Goal: Find specific page/section: Find specific page/section

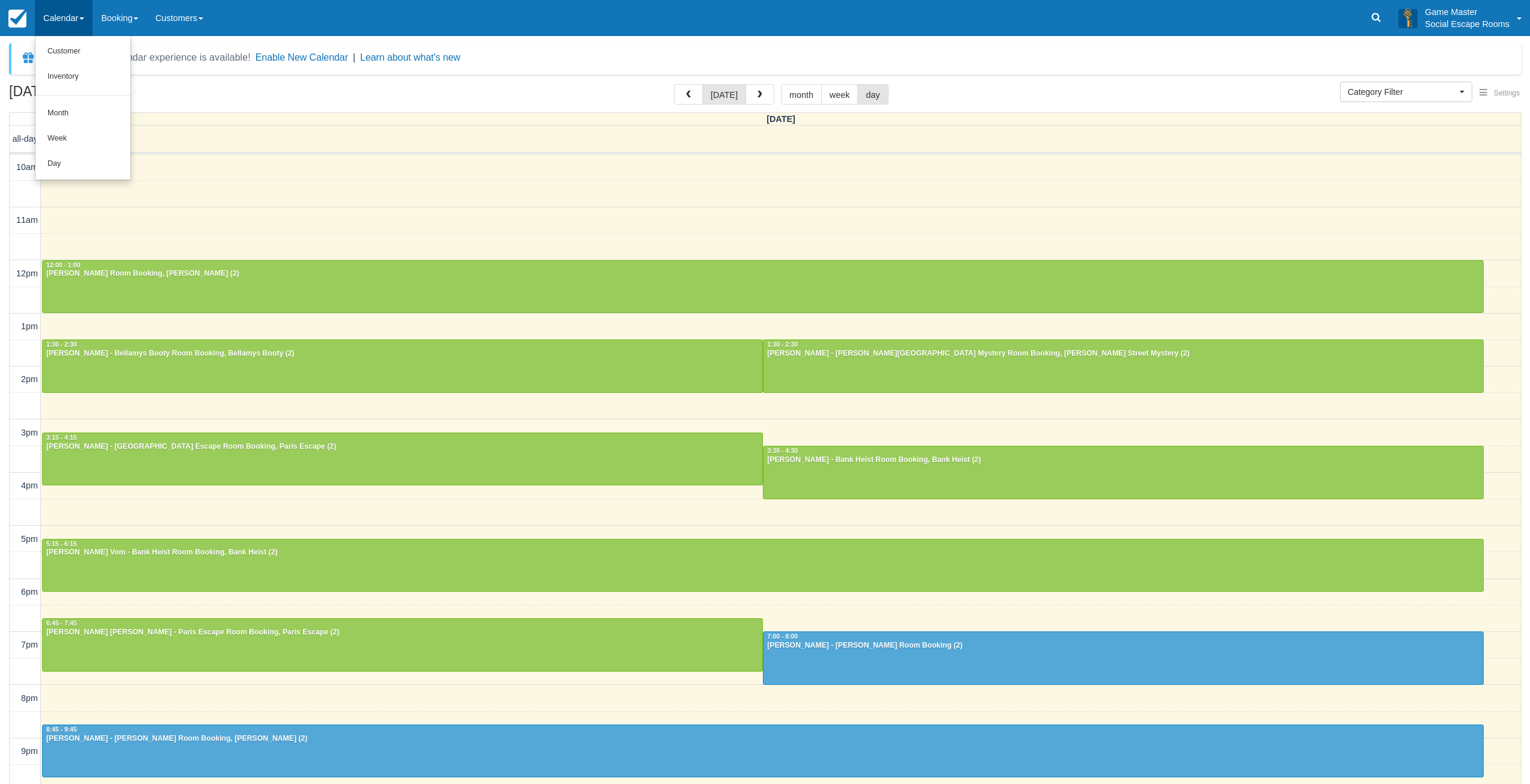
select select
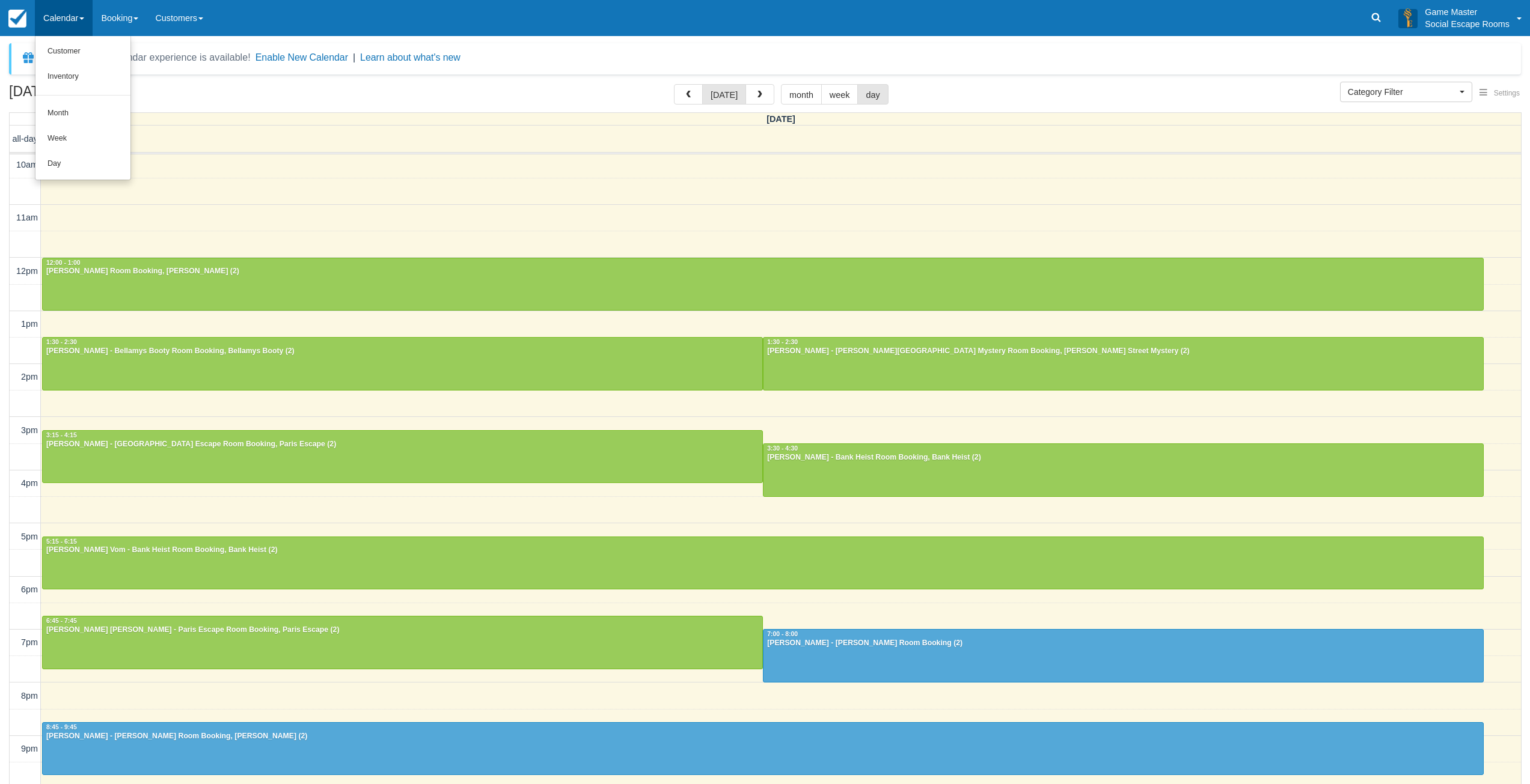
click at [71, 161] on link "Day" at bounding box center [83, 164] width 95 height 25
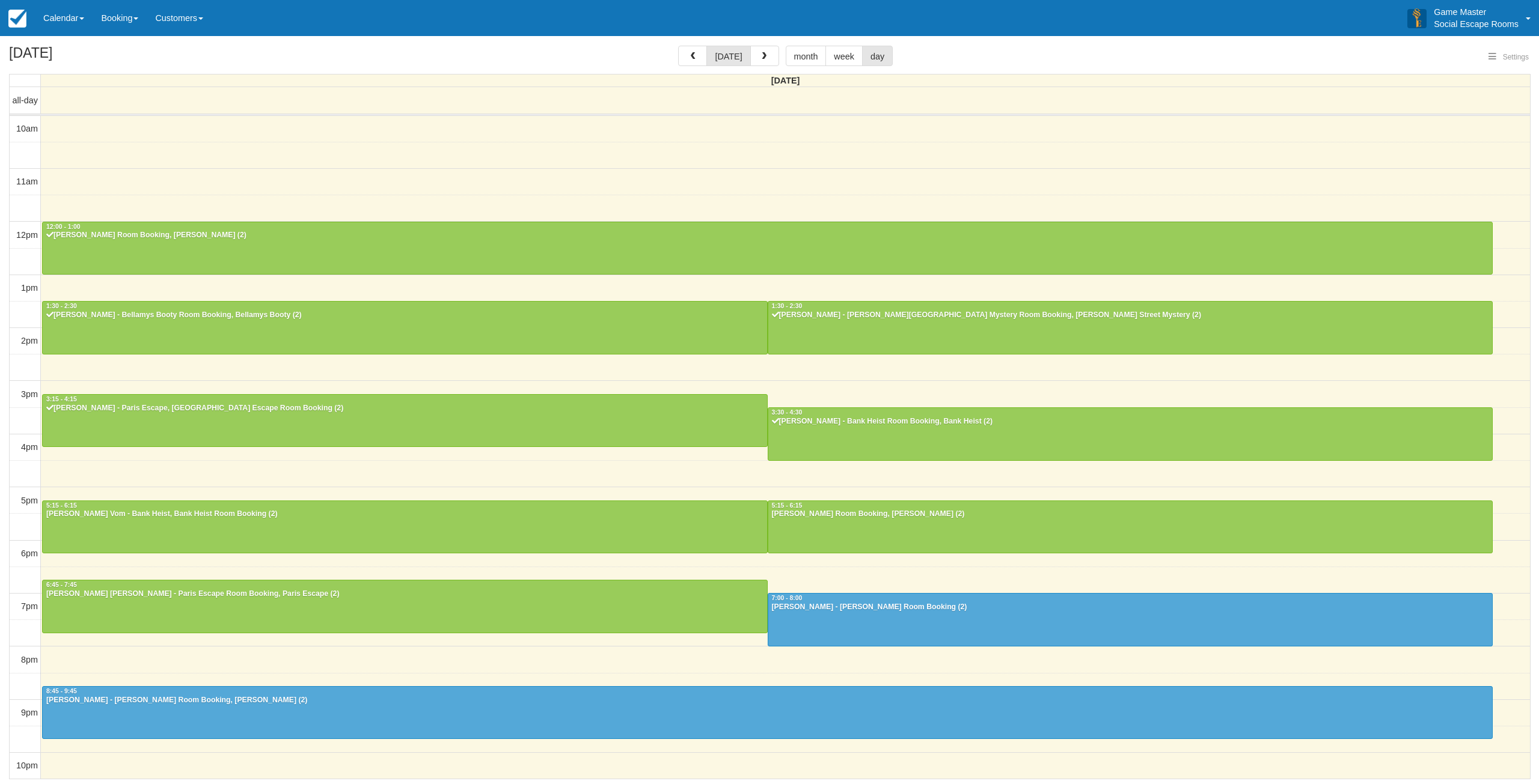
select select
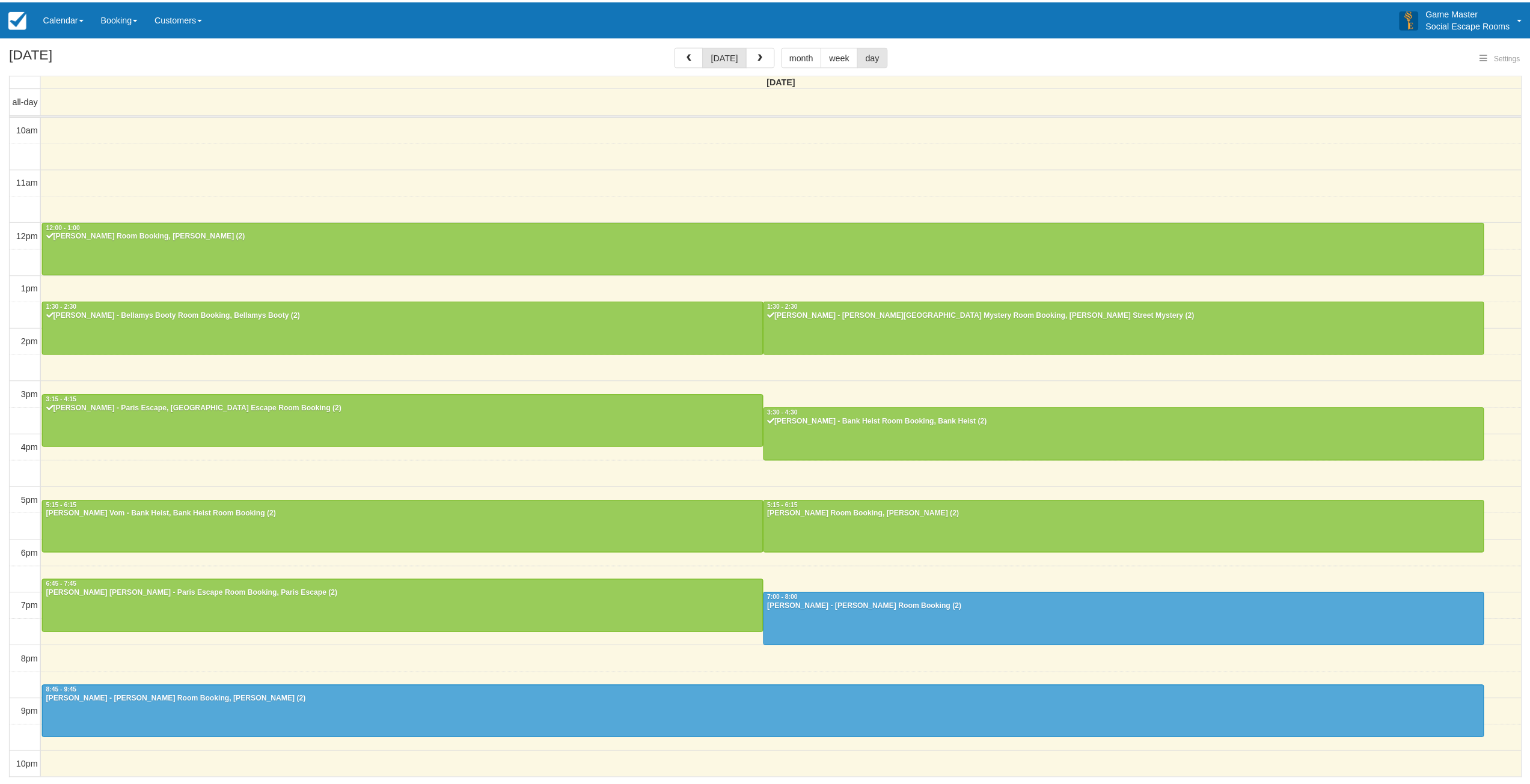
scroll to position [3, 0]
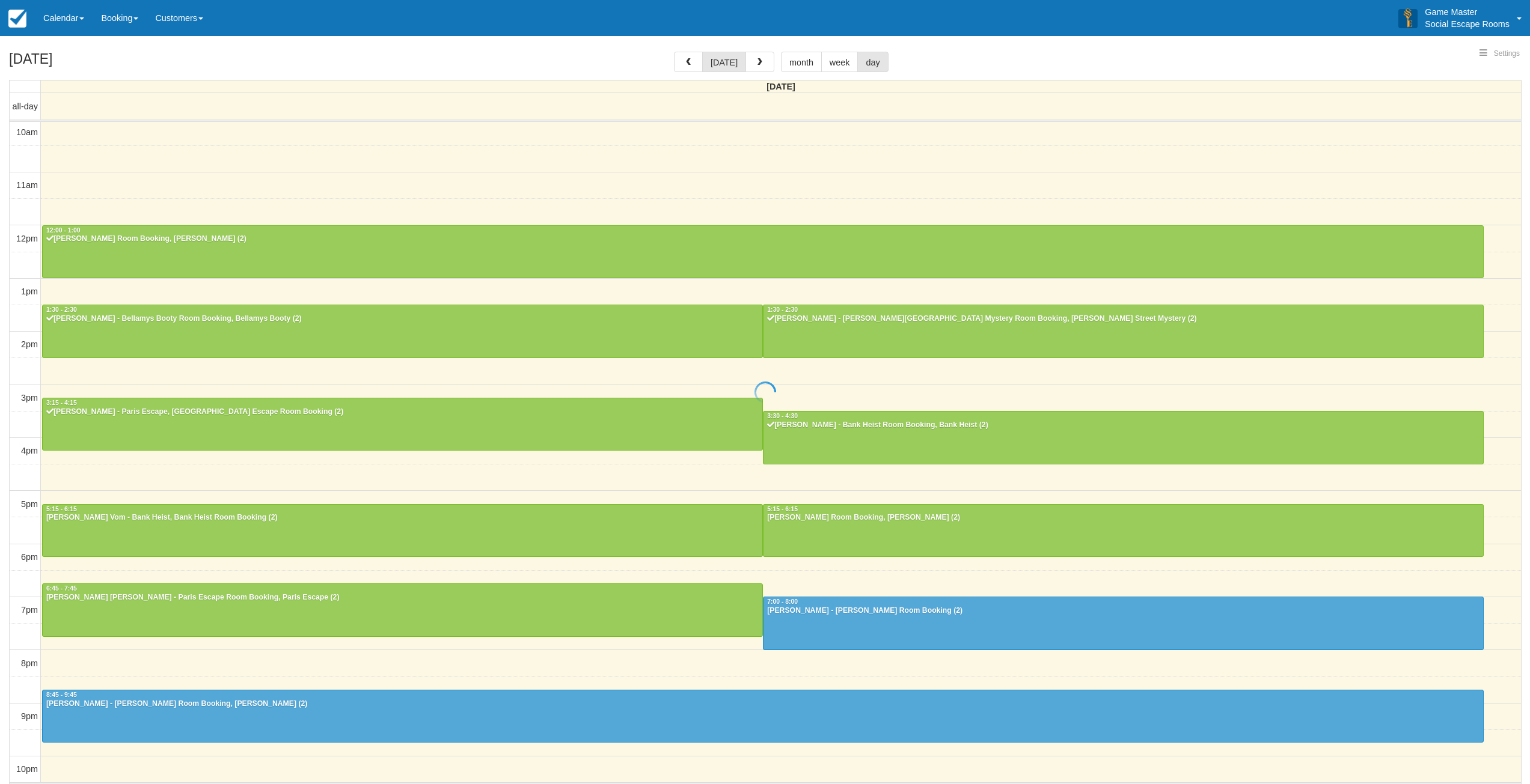
select select
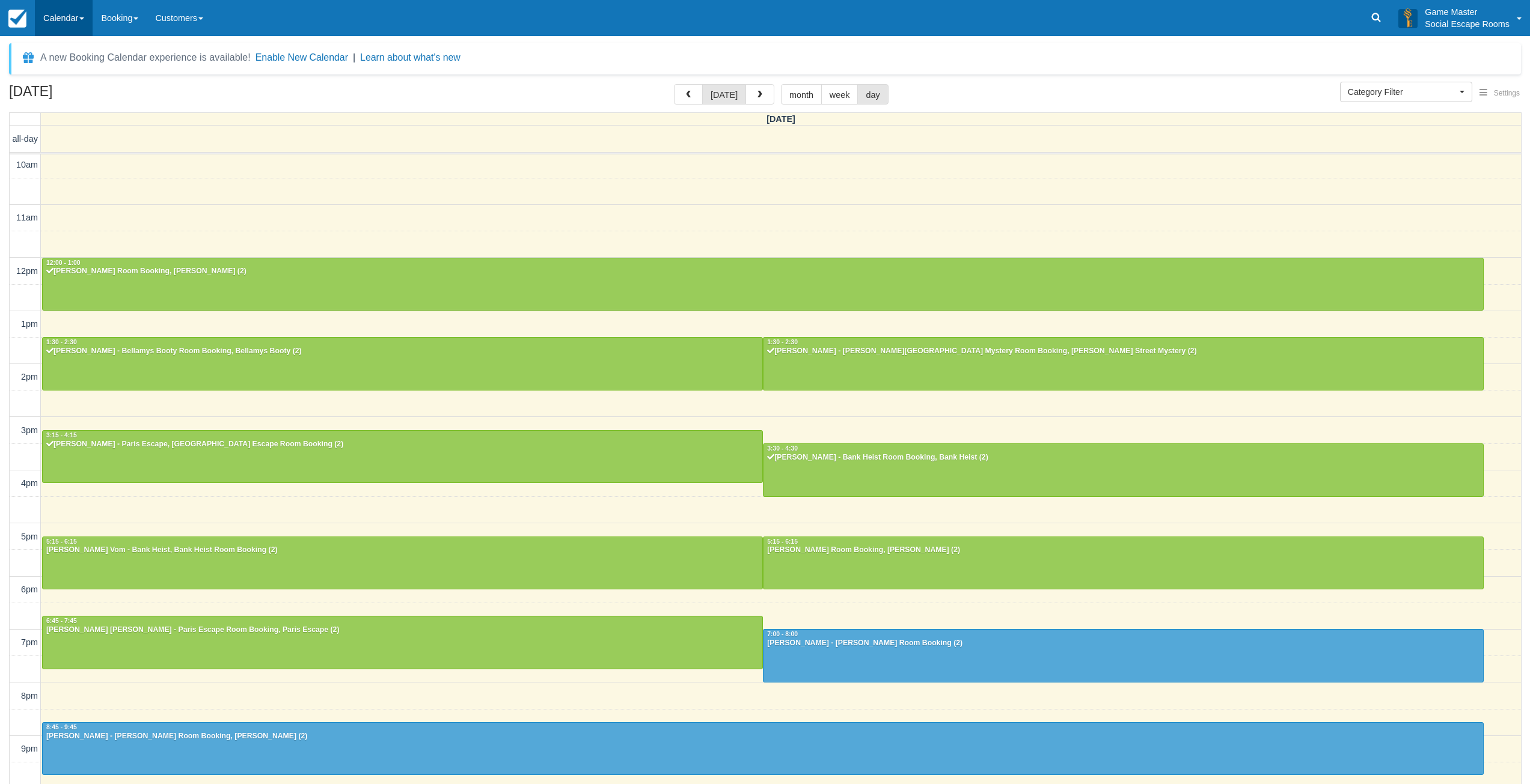
click at [57, 18] on link "Calendar" at bounding box center [64, 18] width 58 height 36
click at [42, 164] on link "Day" at bounding box center [83, 164] width 95 height 25
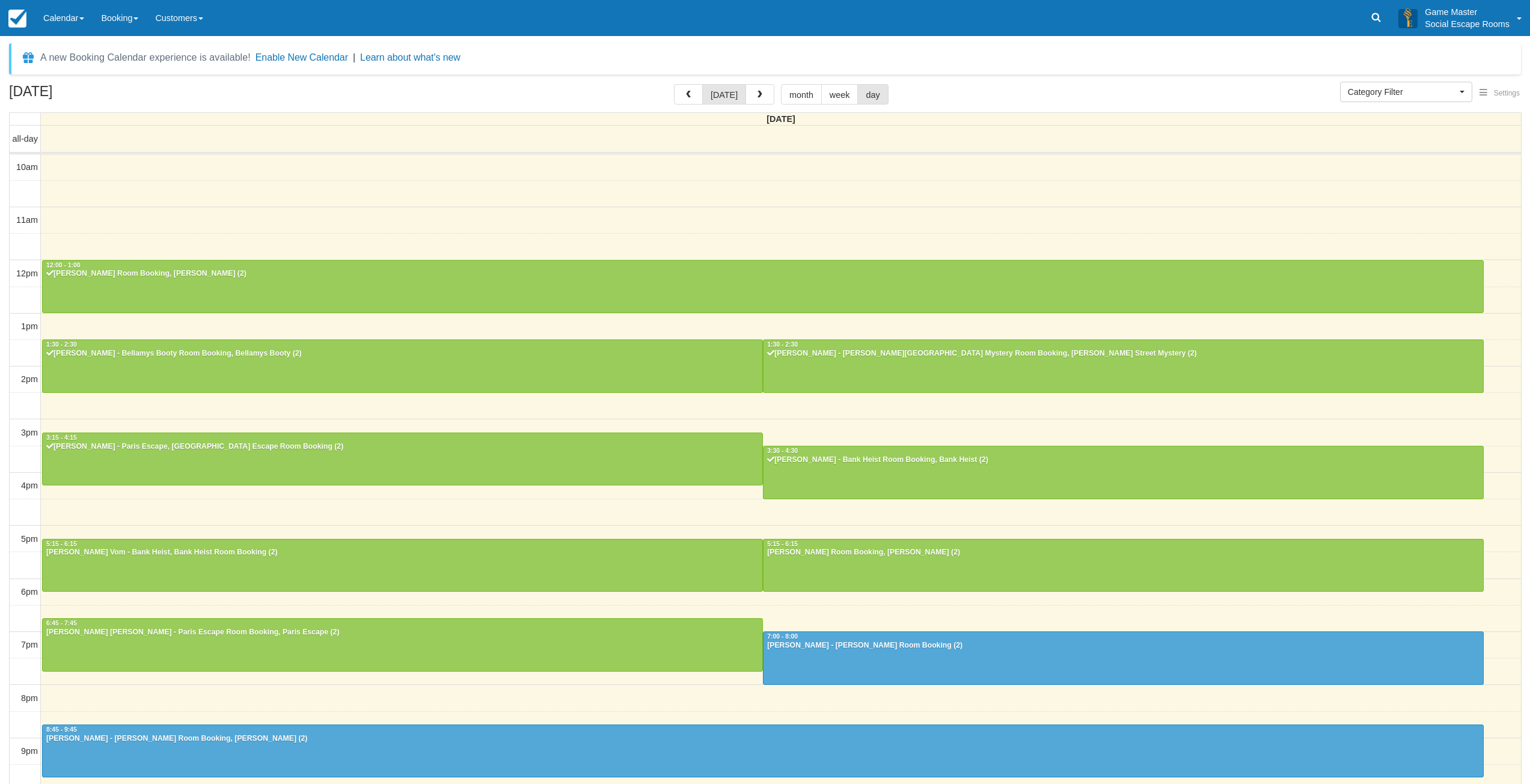
select select
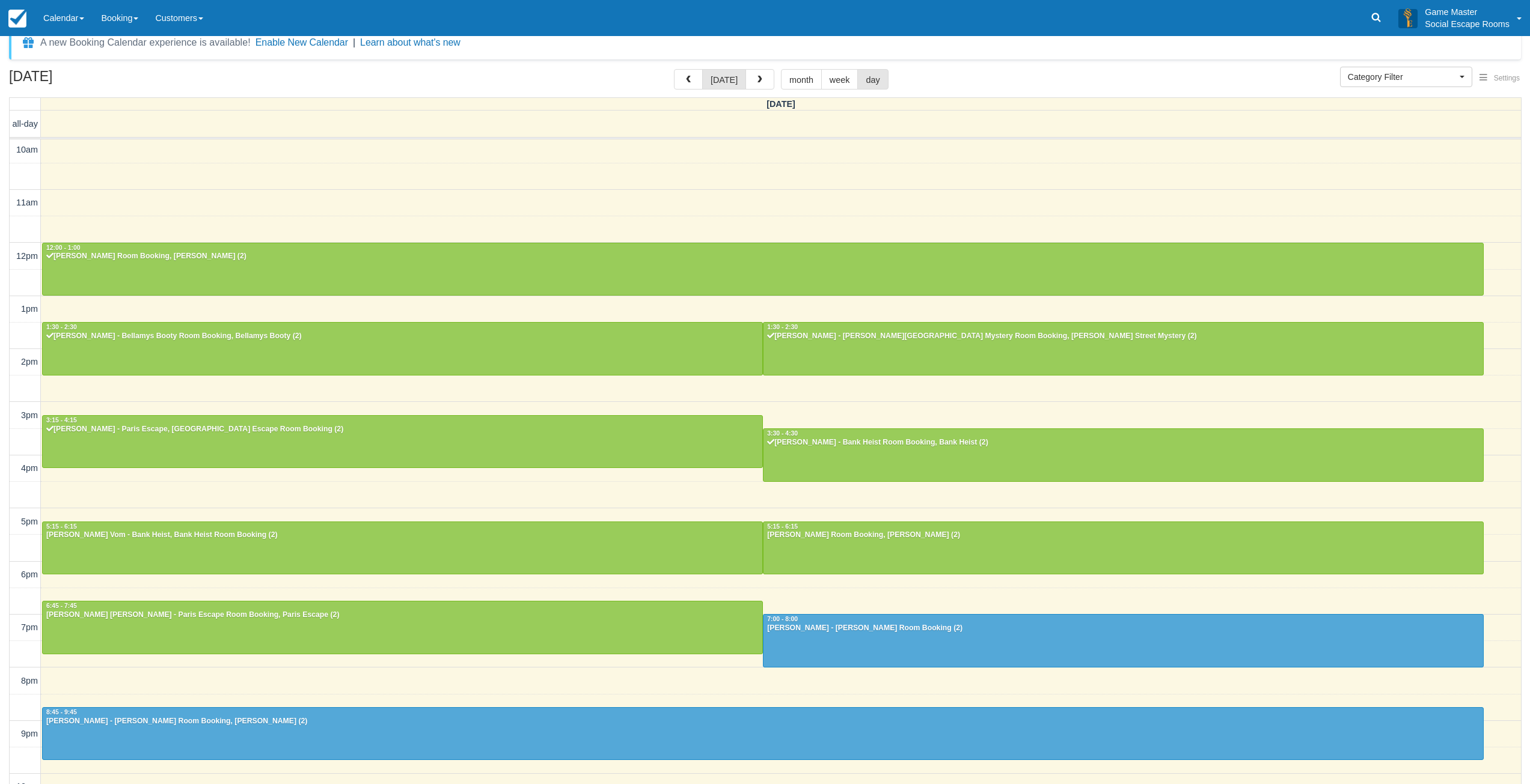
scroll to position [36, 0]
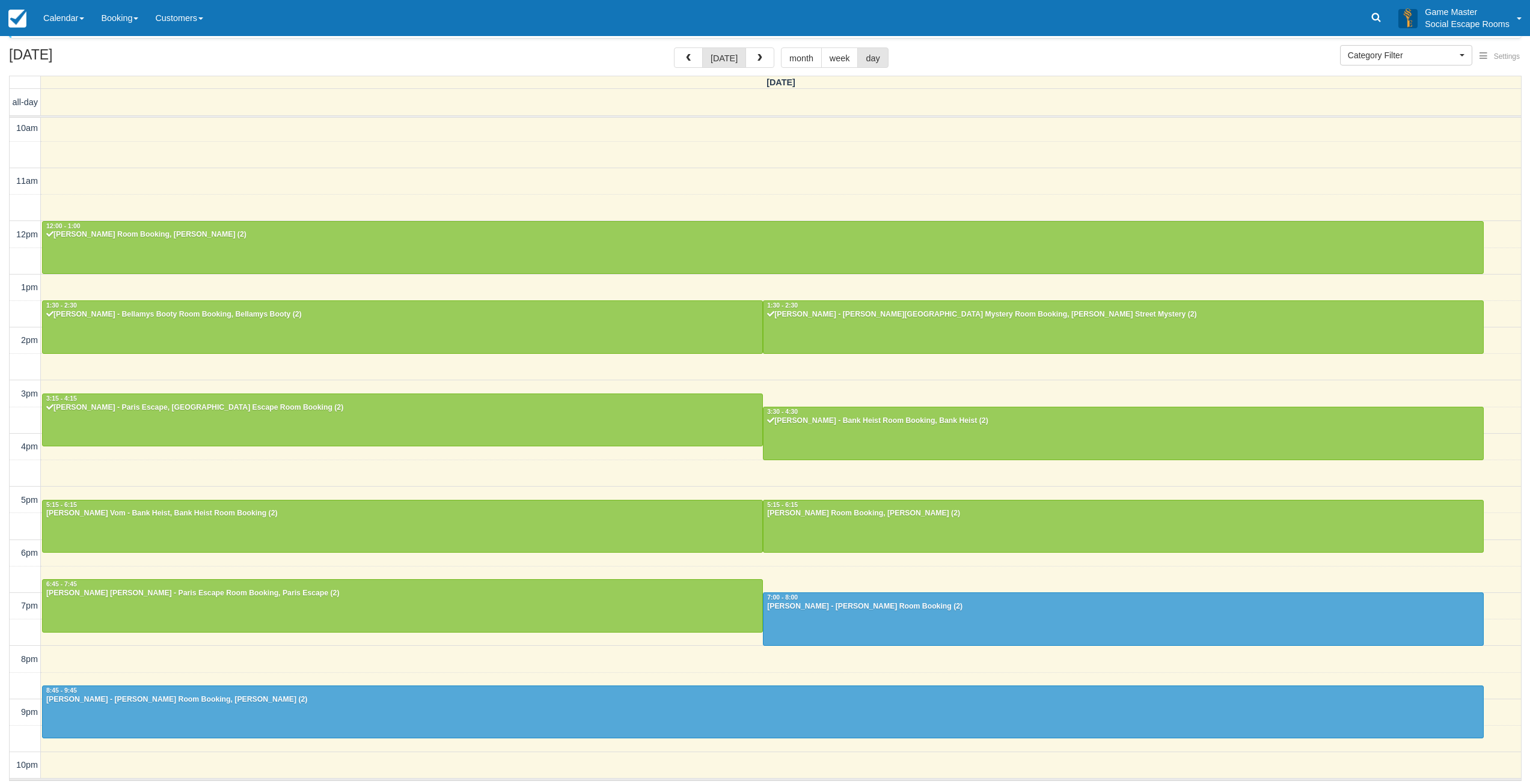
click at [1211, 5] on div "Menu Calendar Customer Inventory Month Week Day Booking Notes New Booking Merch…" at bounding box center [765, 18] width 1530 height 36
click at [58, 20] on link "Calendar" at bounding box center [64, 18] width 58 height 36
click at [80, 167] on link "Day" at bounding box center [83, 164] width 95 height 25
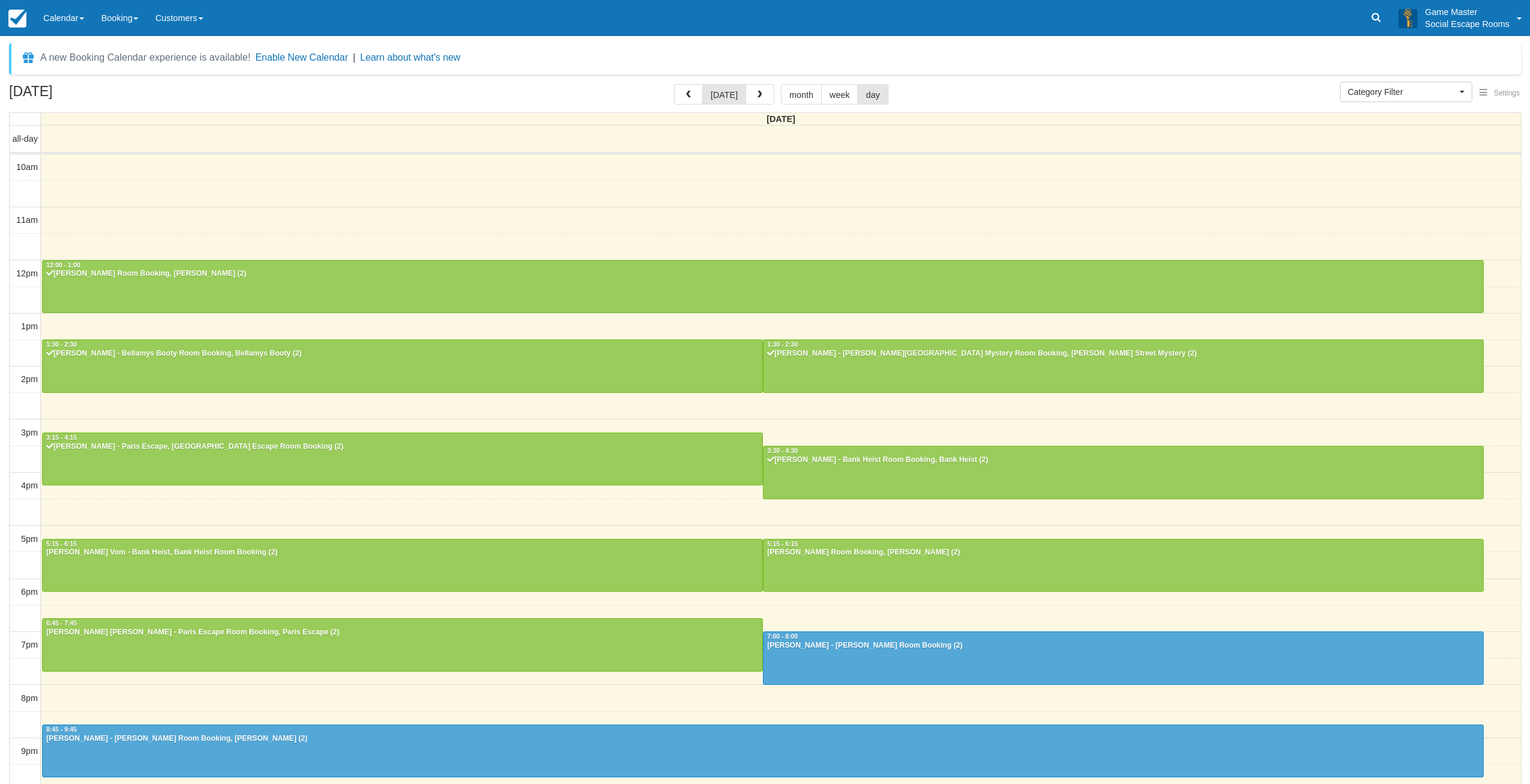
select select
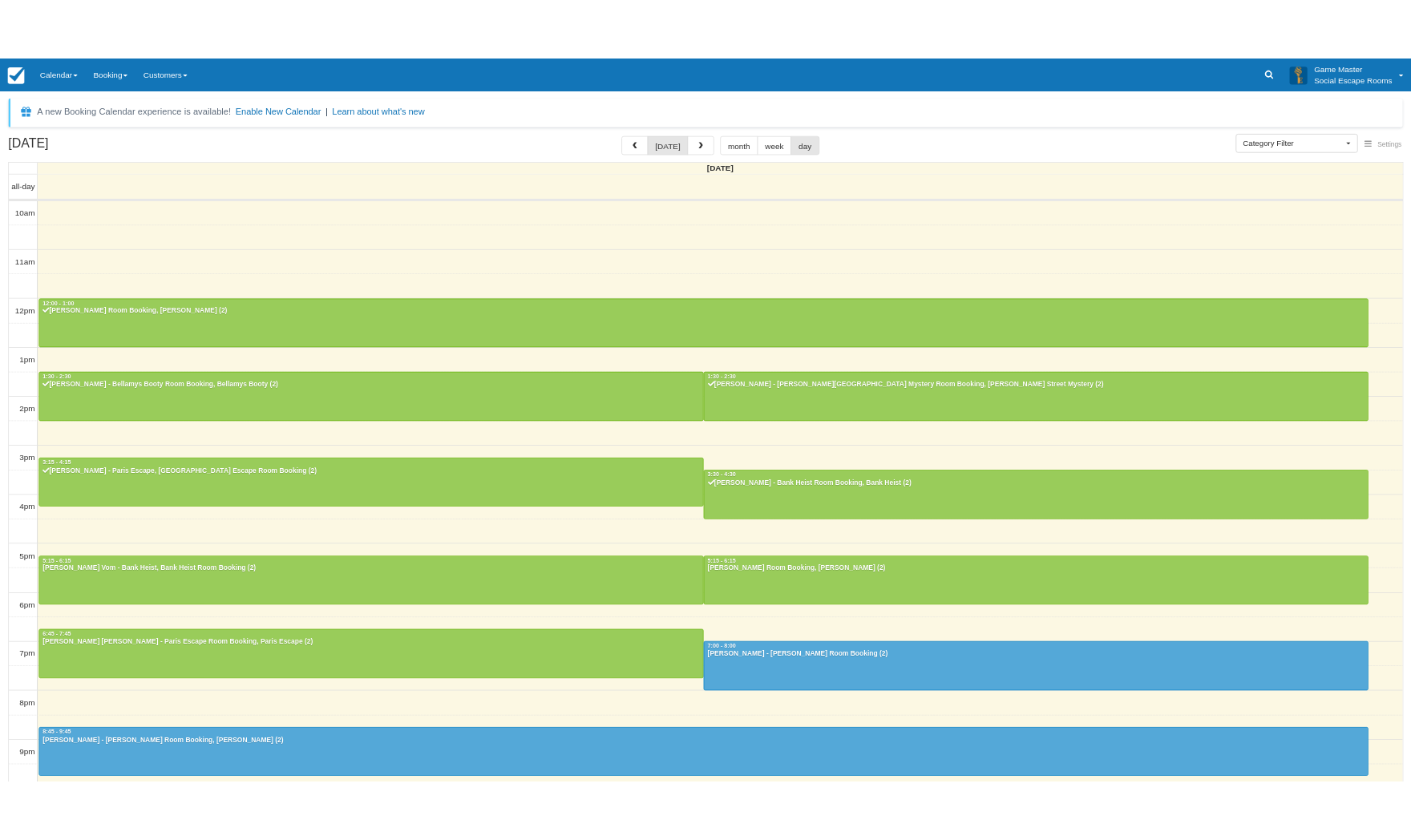
scroll to position [4, 0]
